Goal: Information Seeking & Learning: Learn about a topic

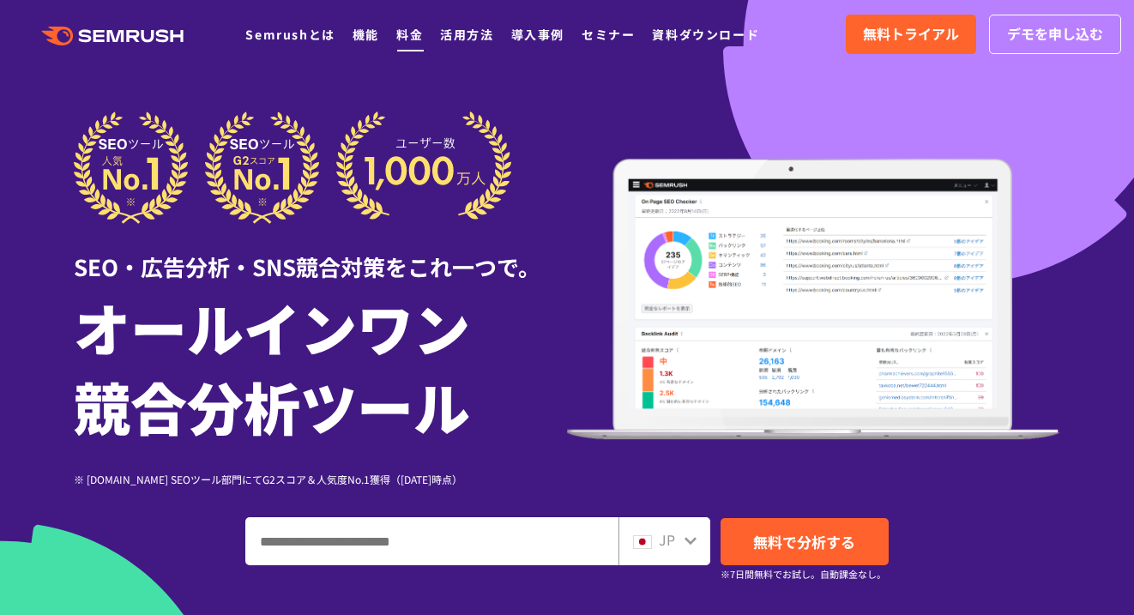
click at [407, 32] on link "料金" at bounding box center [409, 34] width 27 height 17
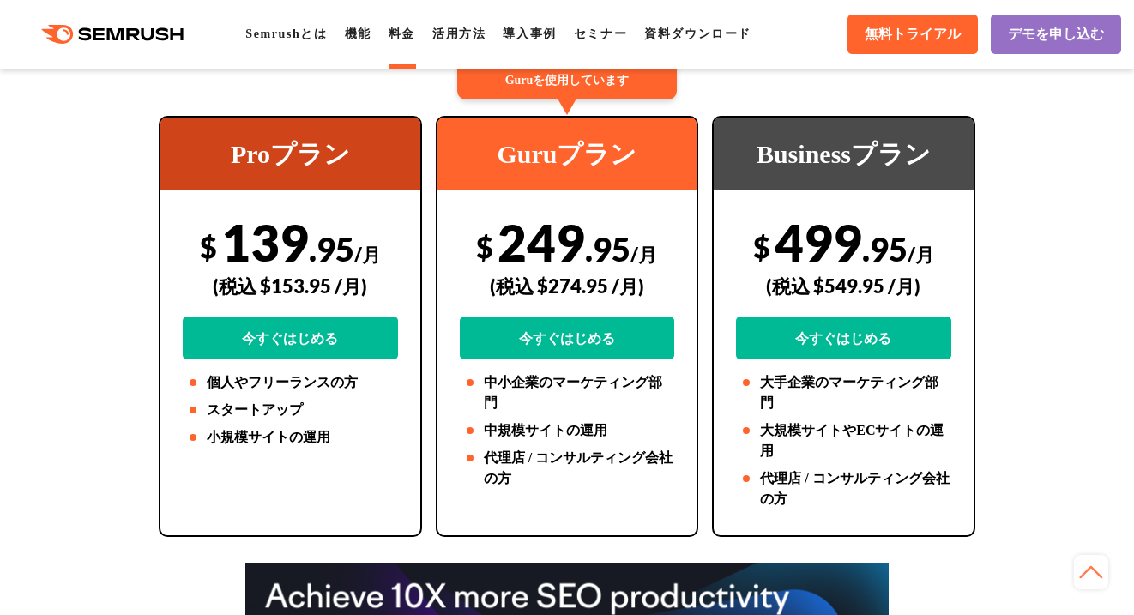
scroll to position [343, 0]
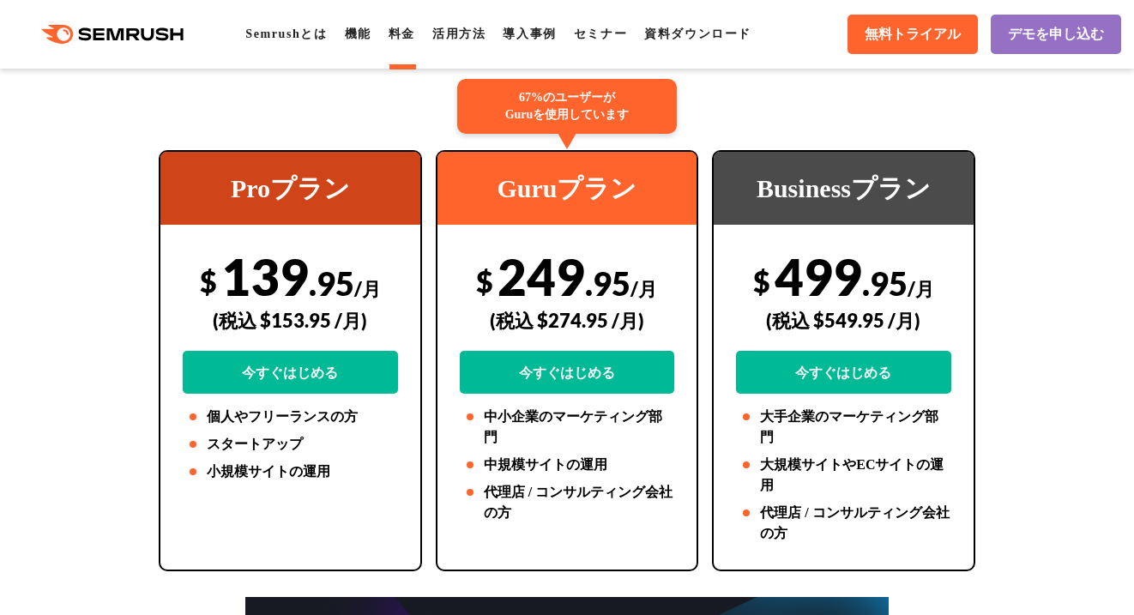
click at [118, 25] on icon ".cls {fill: #FF642D;}" at bounding box center [114, 34] width 194 height 19
